Goal: Navigation & Orientation: Find specific page/section

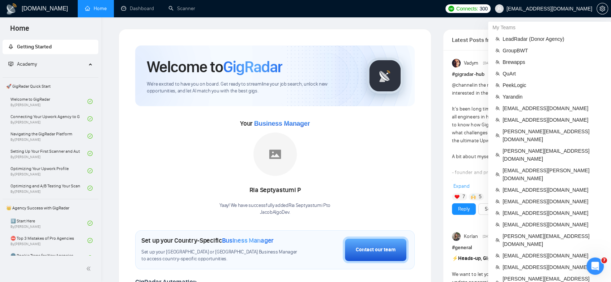
scroll to position [281, 0]
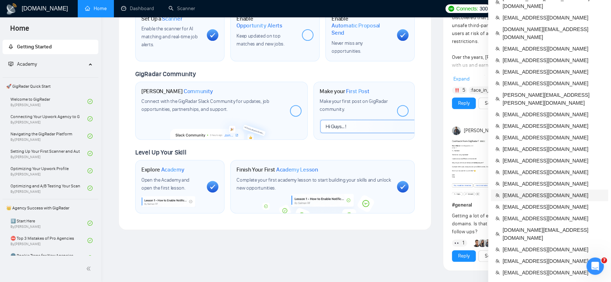
click at [538, 192] on span "[EMAIL_ADDRESS][DOMAIN_NAME]" at bounding box center [553, 196] width 101 height 8
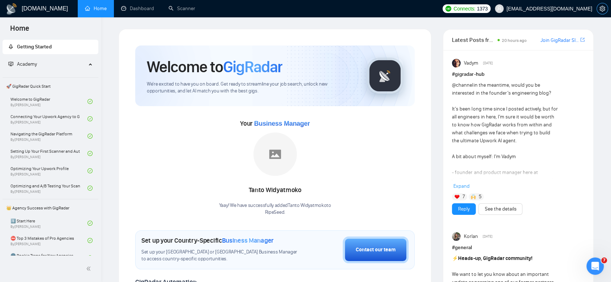
click at [604, 8] on icon "setting" at bounding box center [602, 9] width 6 height 6
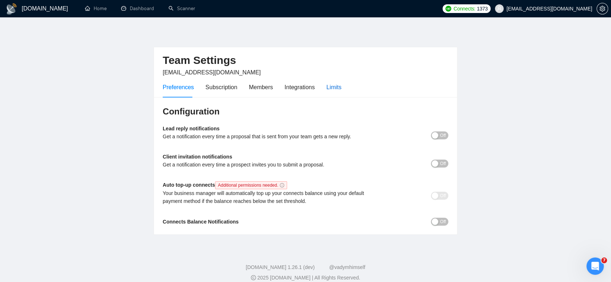
click at [326, 84] on div "Limits" at bounding box center [333, 87] width 15 height 9
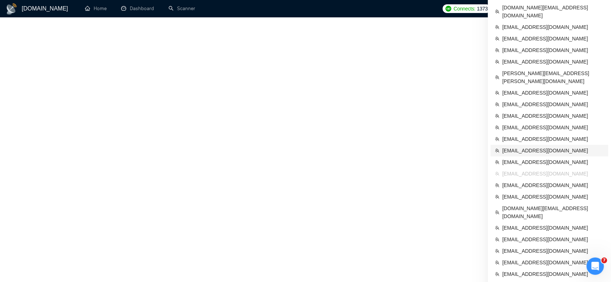
scroll to position [324, 0]
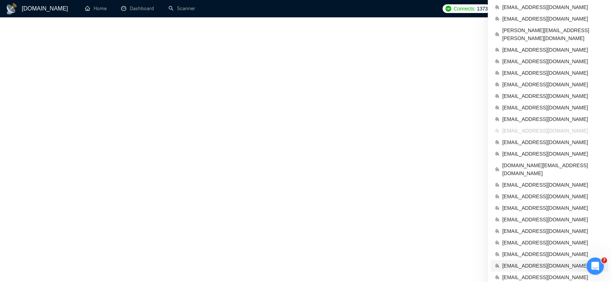
click at [538, 262] on span "[EMAIL_ADDRESS][DOMAIN_NAME]" at bounding box center [553, 266] width 102 height 8
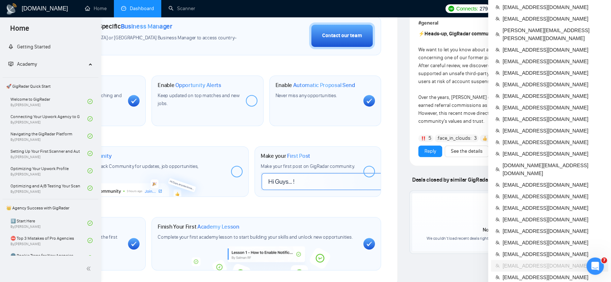
scroll to position [116, 0]
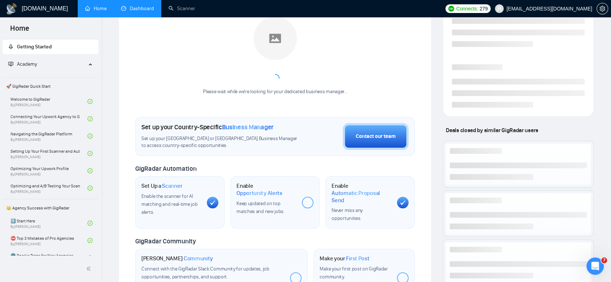
click at [128, 11] on link "Dashboard" at bounding box center [137, 8] width 33 height 6
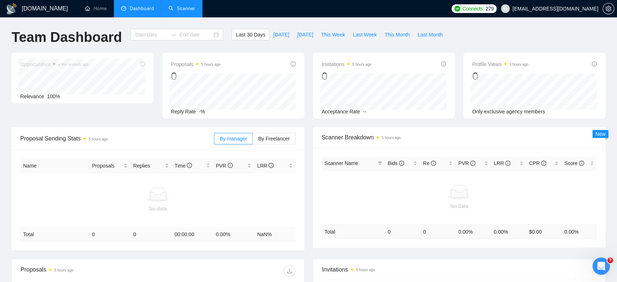
click at [188, 9] on link "Scanner" at bounding box center [181, 8] width 27 height 6
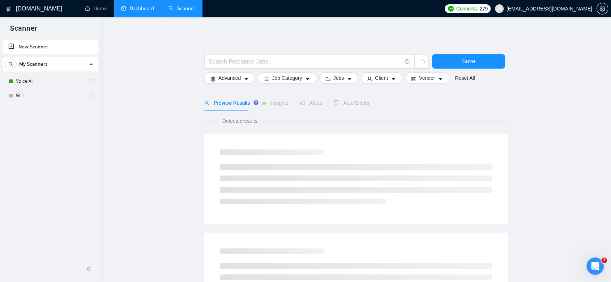
click at [141, 11] on link "Dashboard" at bounding box center [137, 8] width 33 height 6
